Goal: Check status: Check status

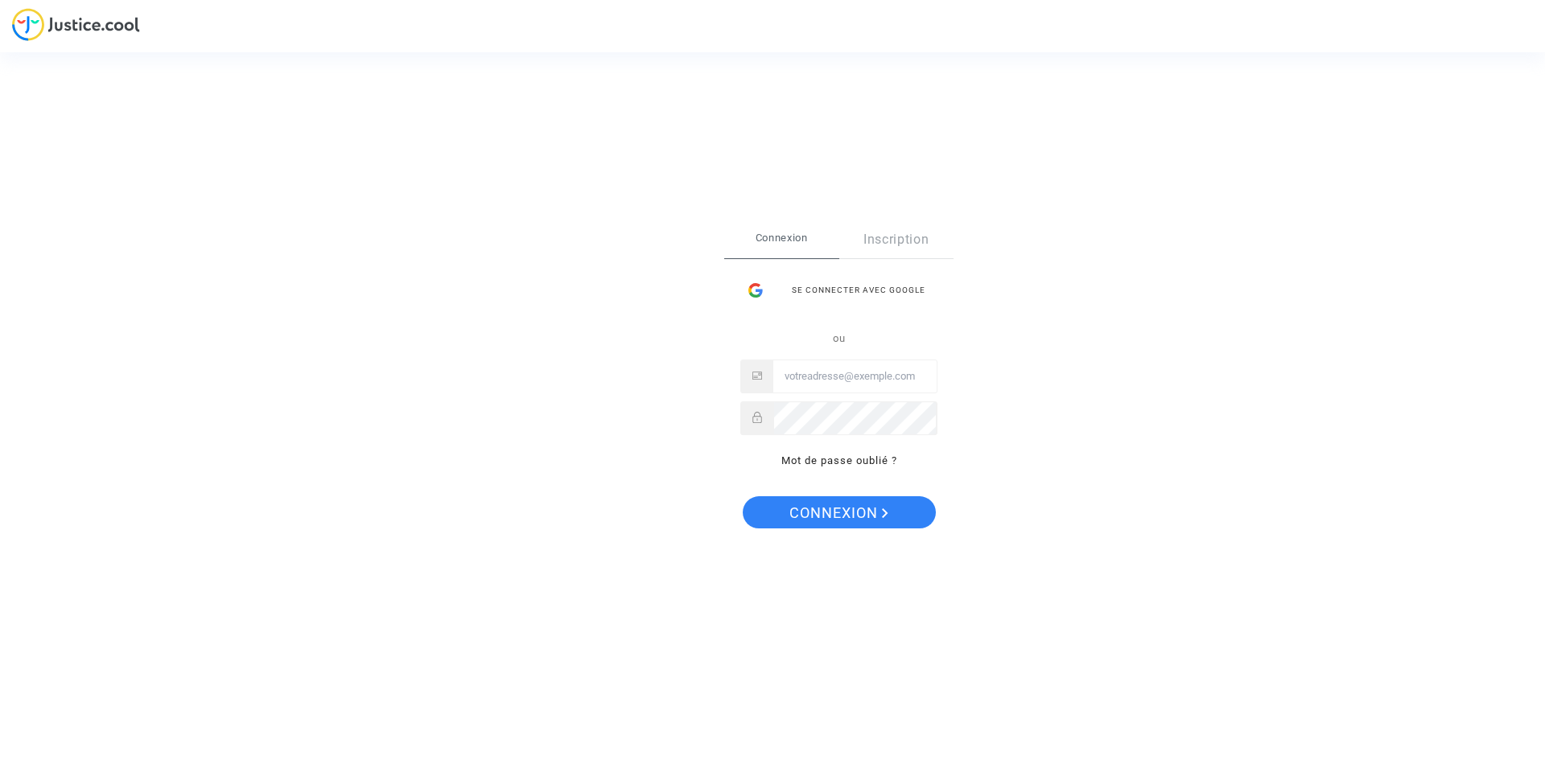
click at [842, 378] on input "Email" at bounding box center [854, 376] width 163 height 32
type input "cj@jean-dolivet.com"
click at [845, 510] on span "Connexion" at bounding box center [838, 513] width 99 height 34
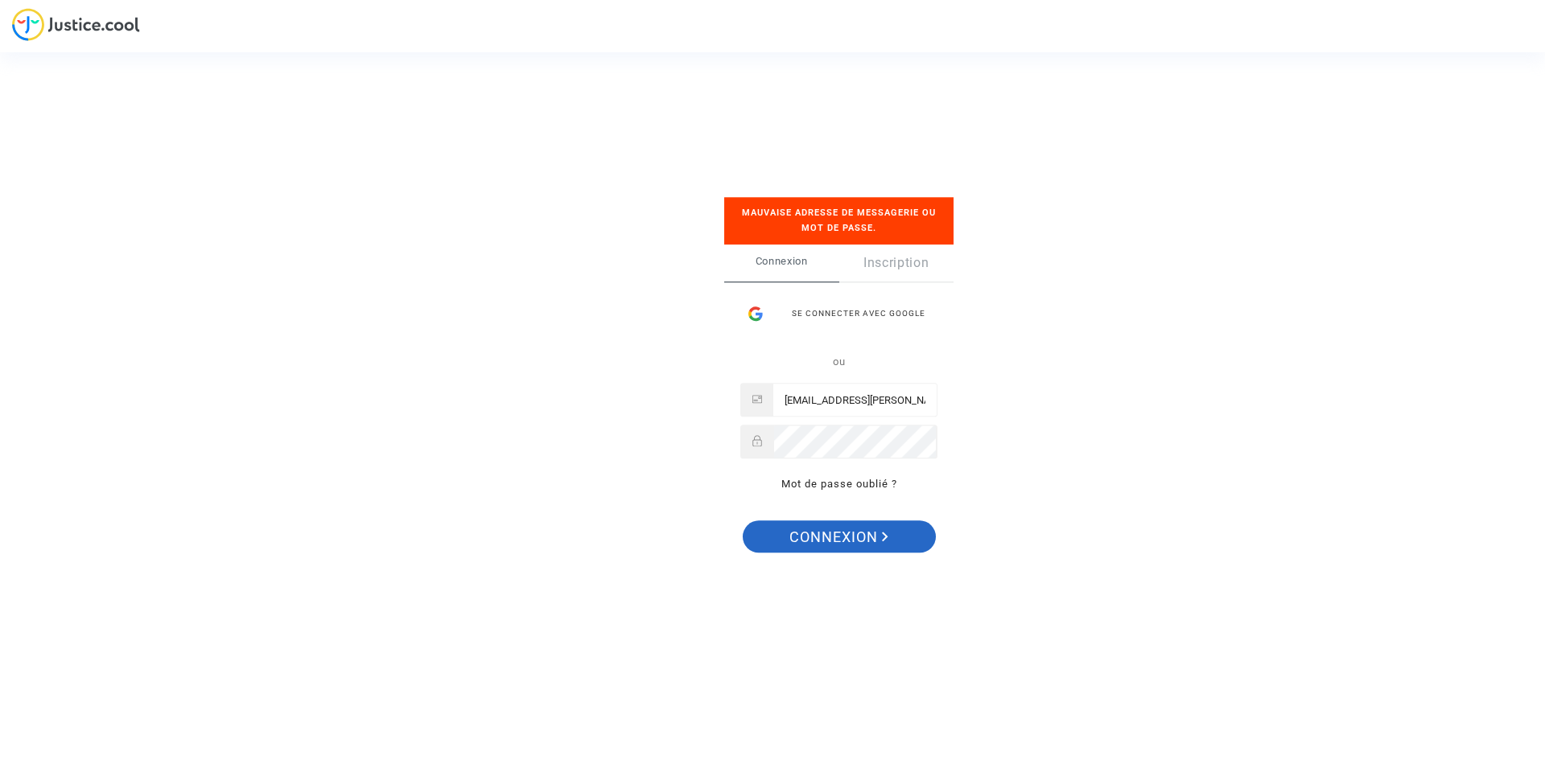
click at [859, 535] on span "Connexion" at bounding box center [838, 537] width 99 height 34
click at [894, 399] on input "cj@jean-dolivet.com" at bounding box center [854, 401] width 163 height 32
click at [755, 442] on div at bounding box center [838, 443] width 197 height 34
click at [829, 536] on span "Connexion" at bounding box center [838, 537] width 99 height 34
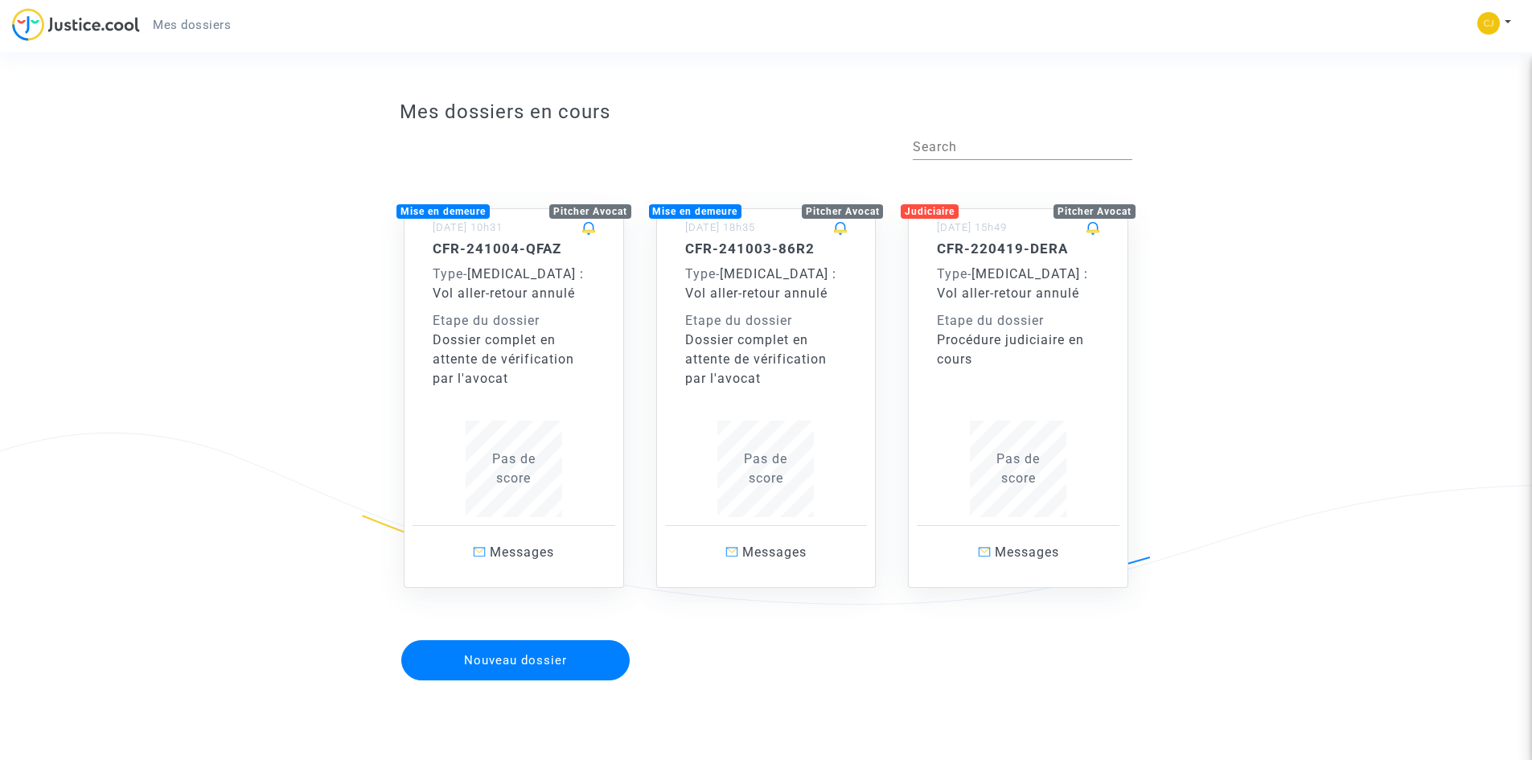
click at [1021, 312] on div "Etape du dossier" at bounding box center [1018, 320] width 163 height 19
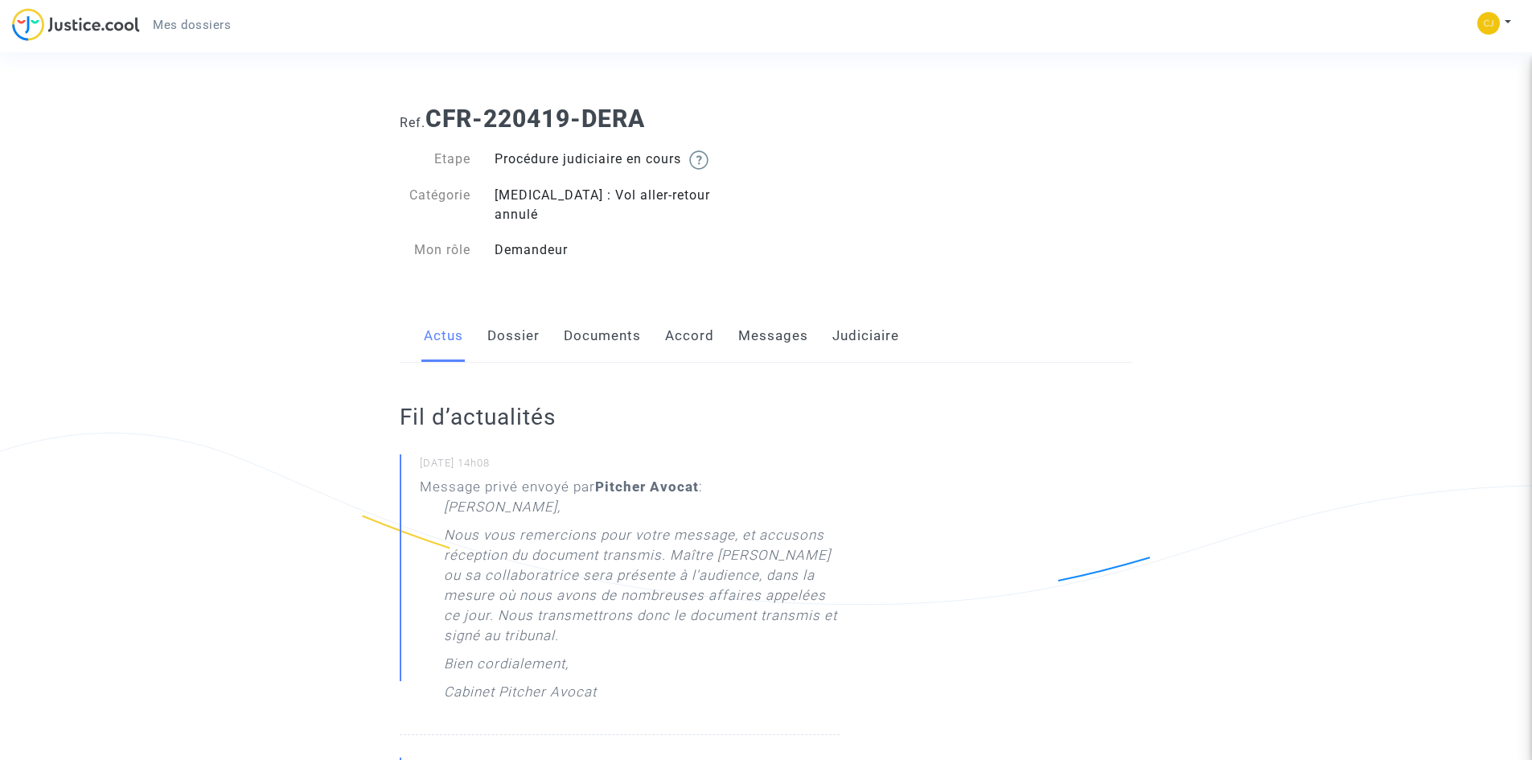
click at [763, 313] on link "Messages" at bounding box center [773, 336] width 70 height 53
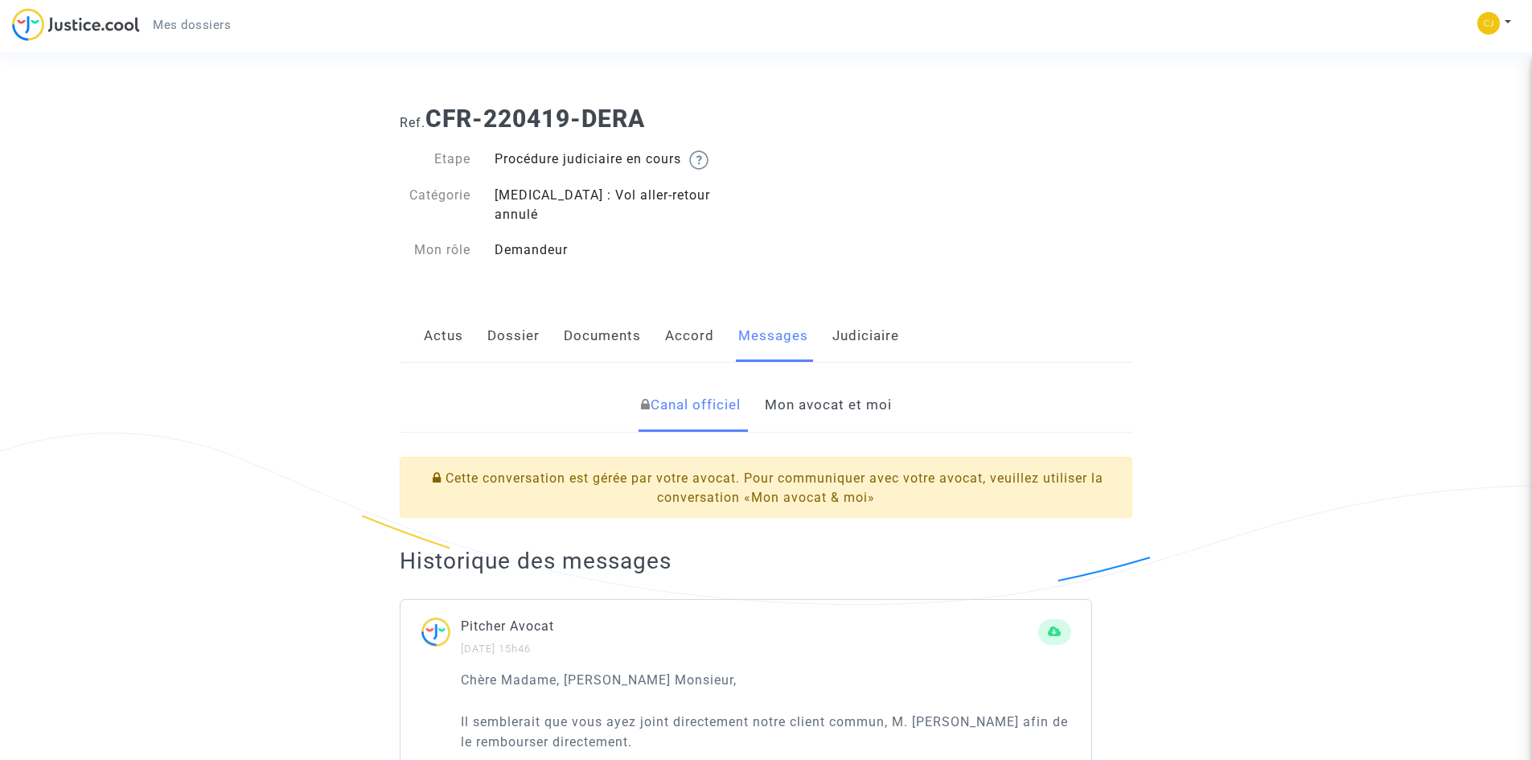
click at [851, 389] on link "Mon avocat et moi" at bounding box center [828, 405] width 127 height 53
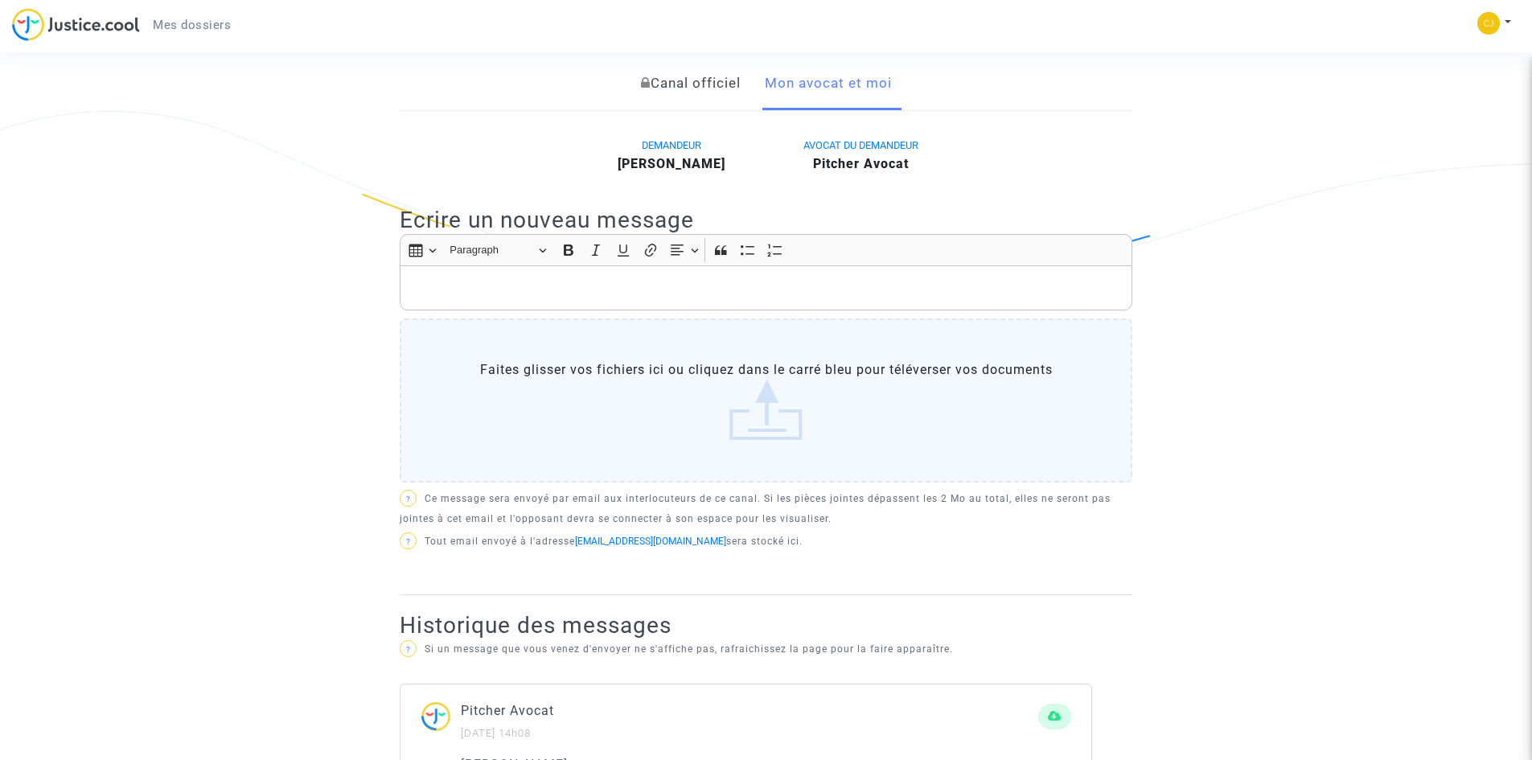
scroll to position [644, 0]
